Goal: Information Seeking & Learning: Learn about a topic

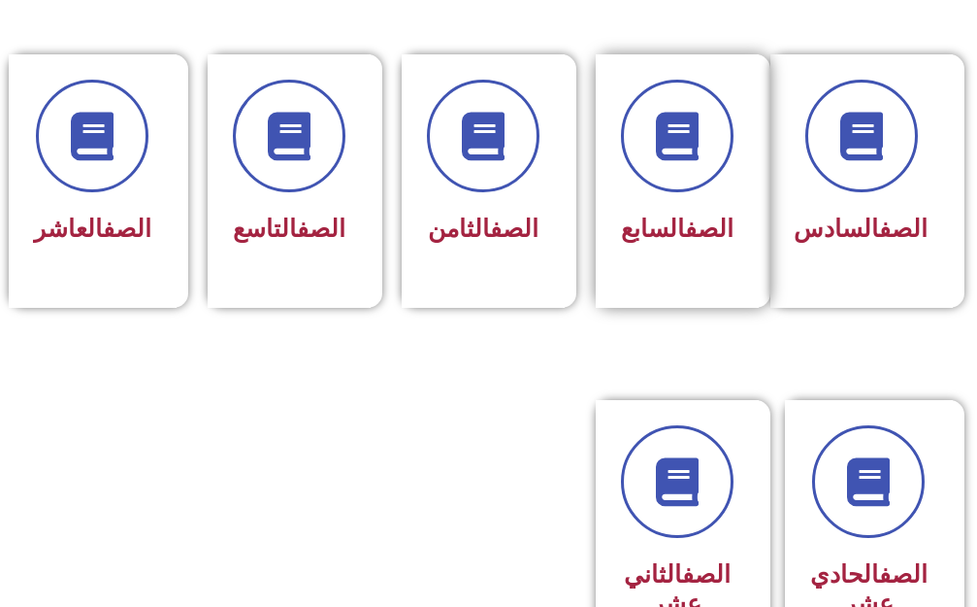
scroll to position [971, 0]
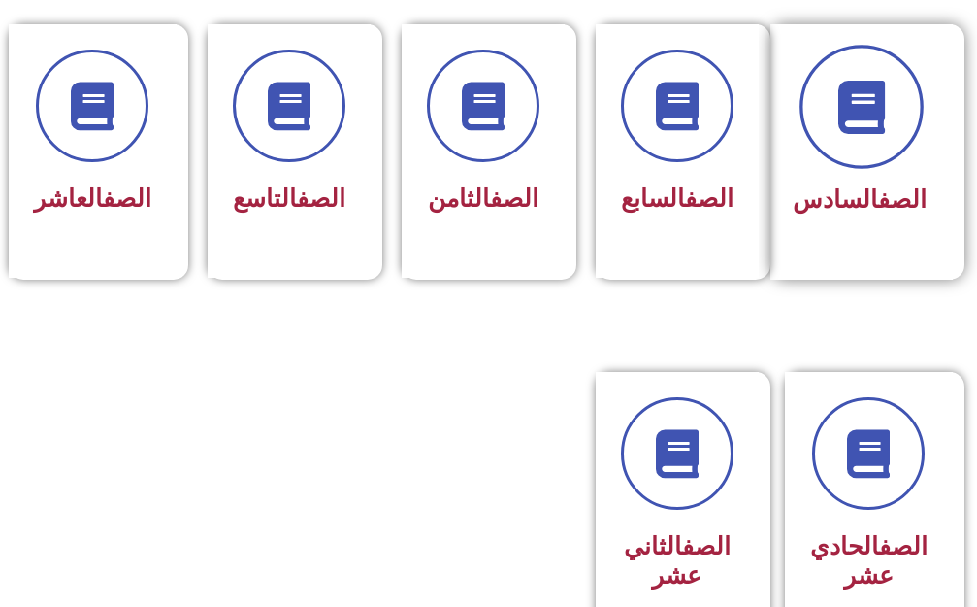
click at [860, 102] on icon at bounding box center [861, 106] width 53 height 53
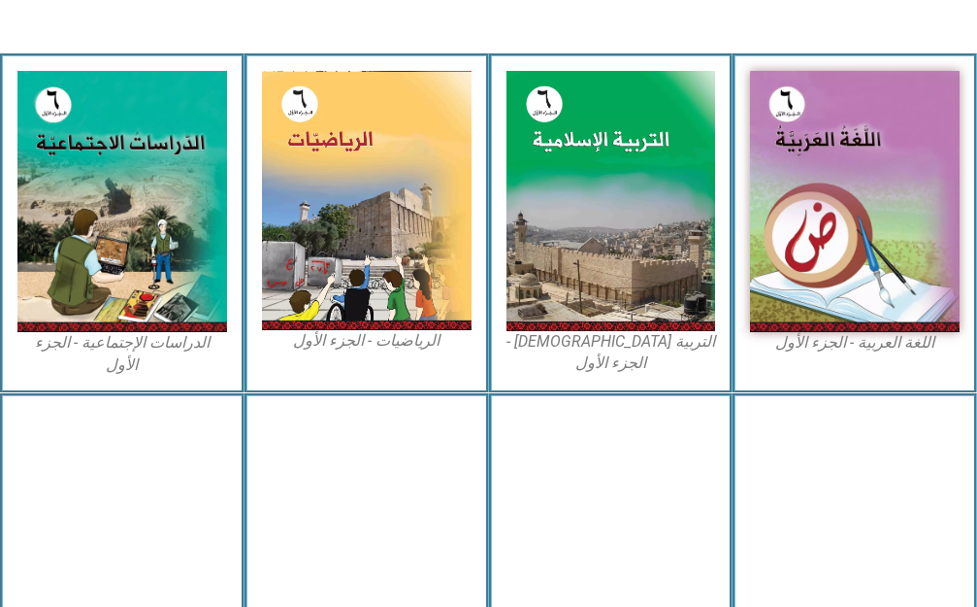
scroll to position [679, 0]
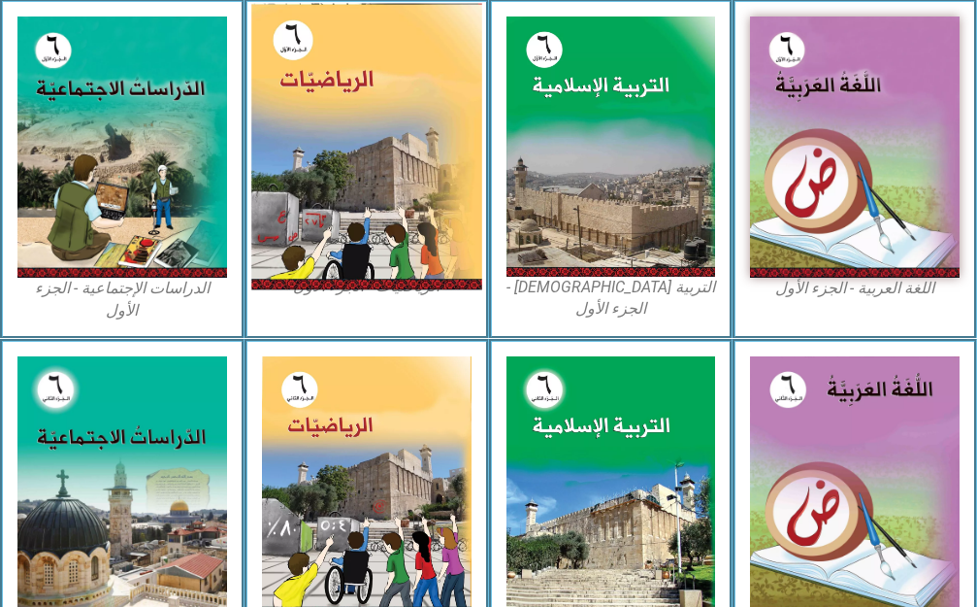
click at [358, 137] on img at bounding box center [366, 146] width 230 height 286
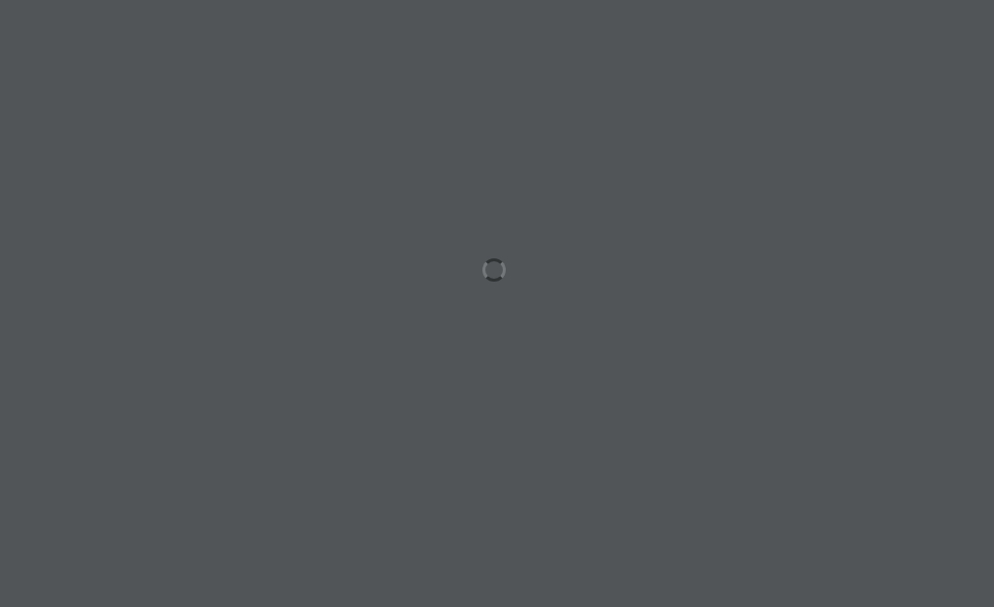
scroll to position [0, 60]
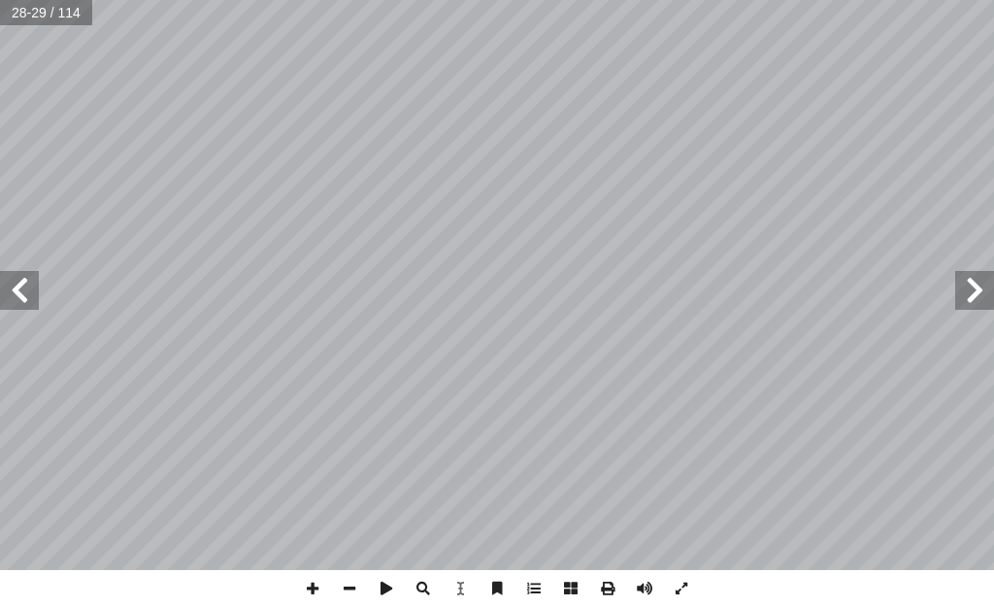
click at [968, 306] on span at bounding box center [974, 290] width 39 height 39
